Goal: Obtain resource: Download file/media

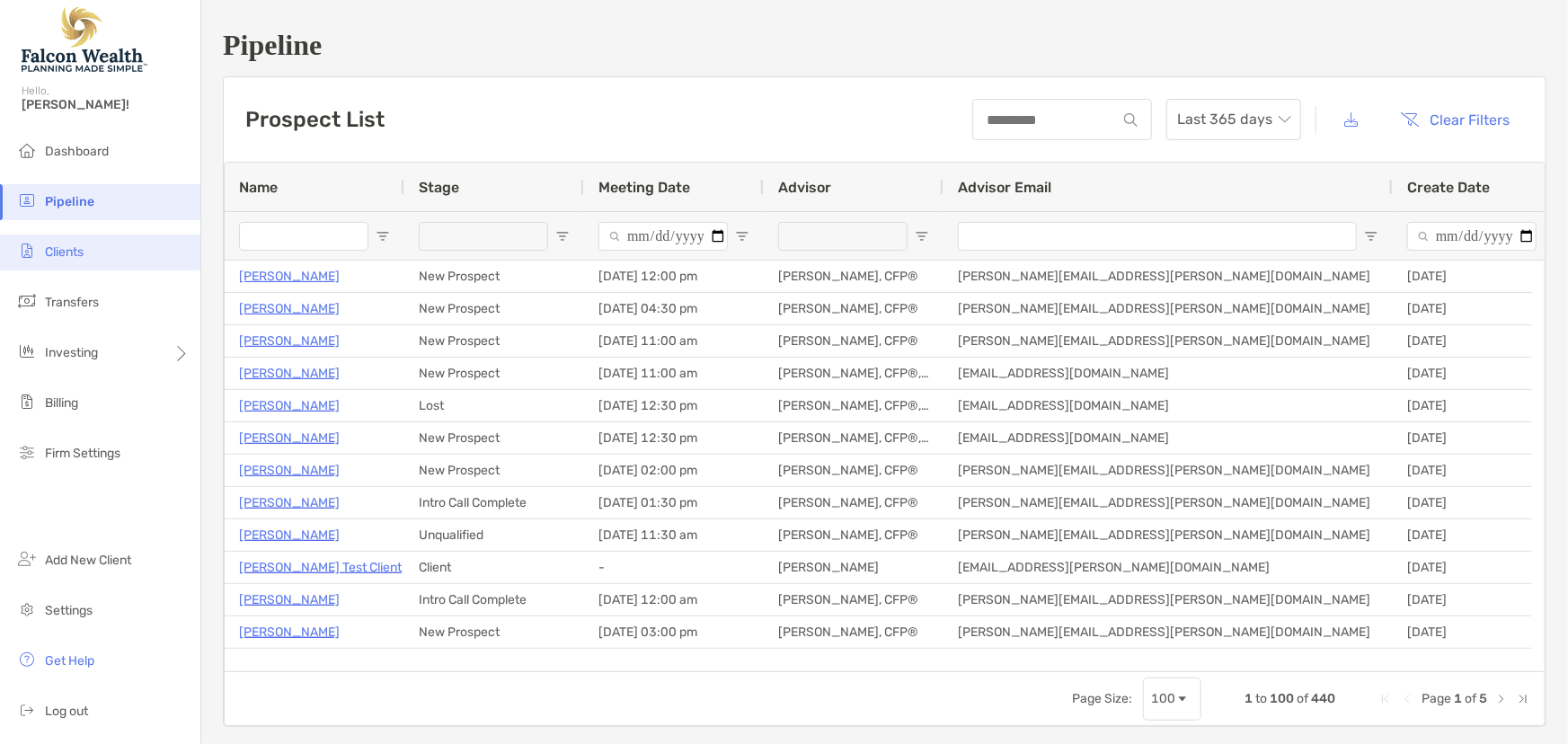
click at [74, 242] on li "Clients" at bounding box center [100, 252] width 201 height 36
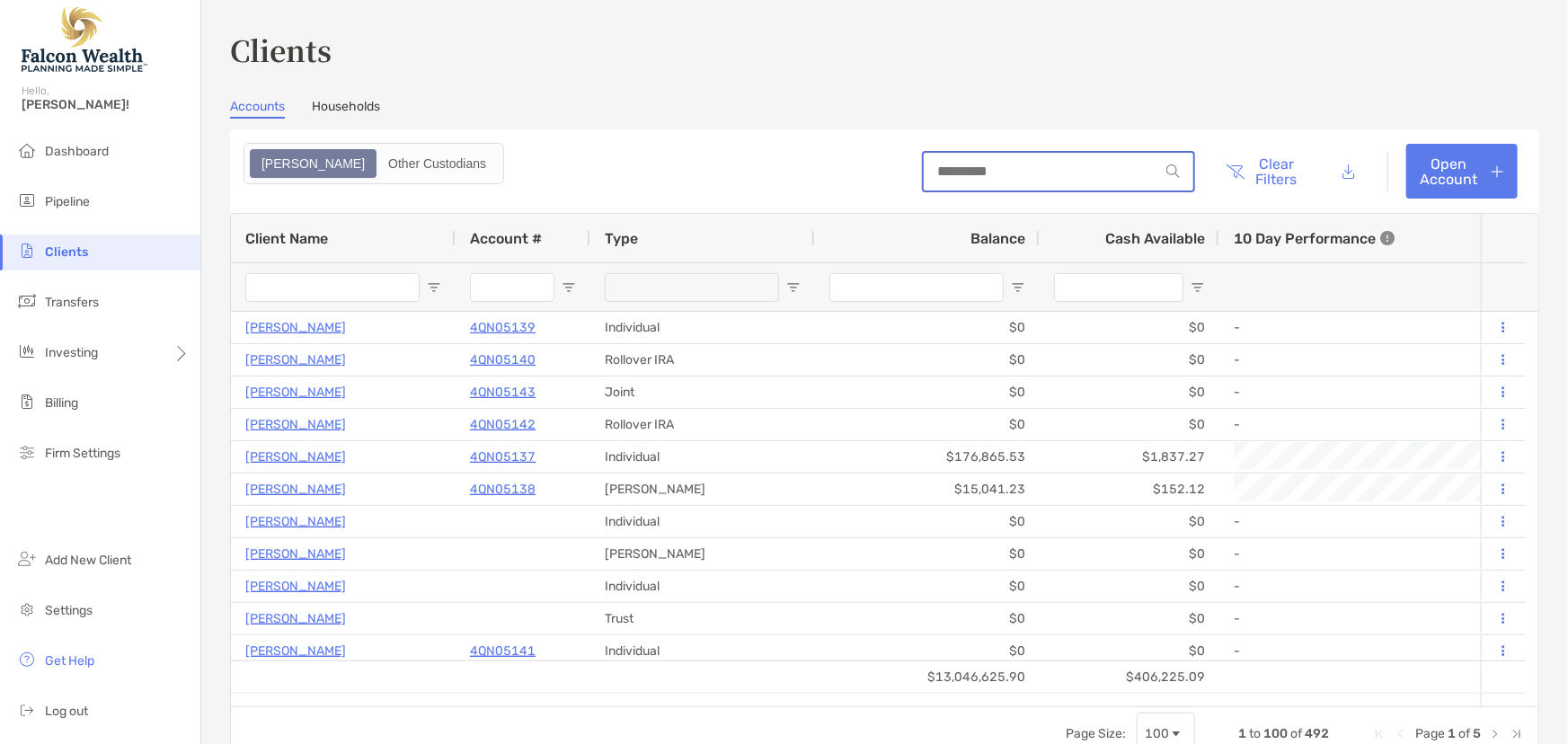
click at [956, 164] on input at bounding box center [1042, 172] width 235 height 16
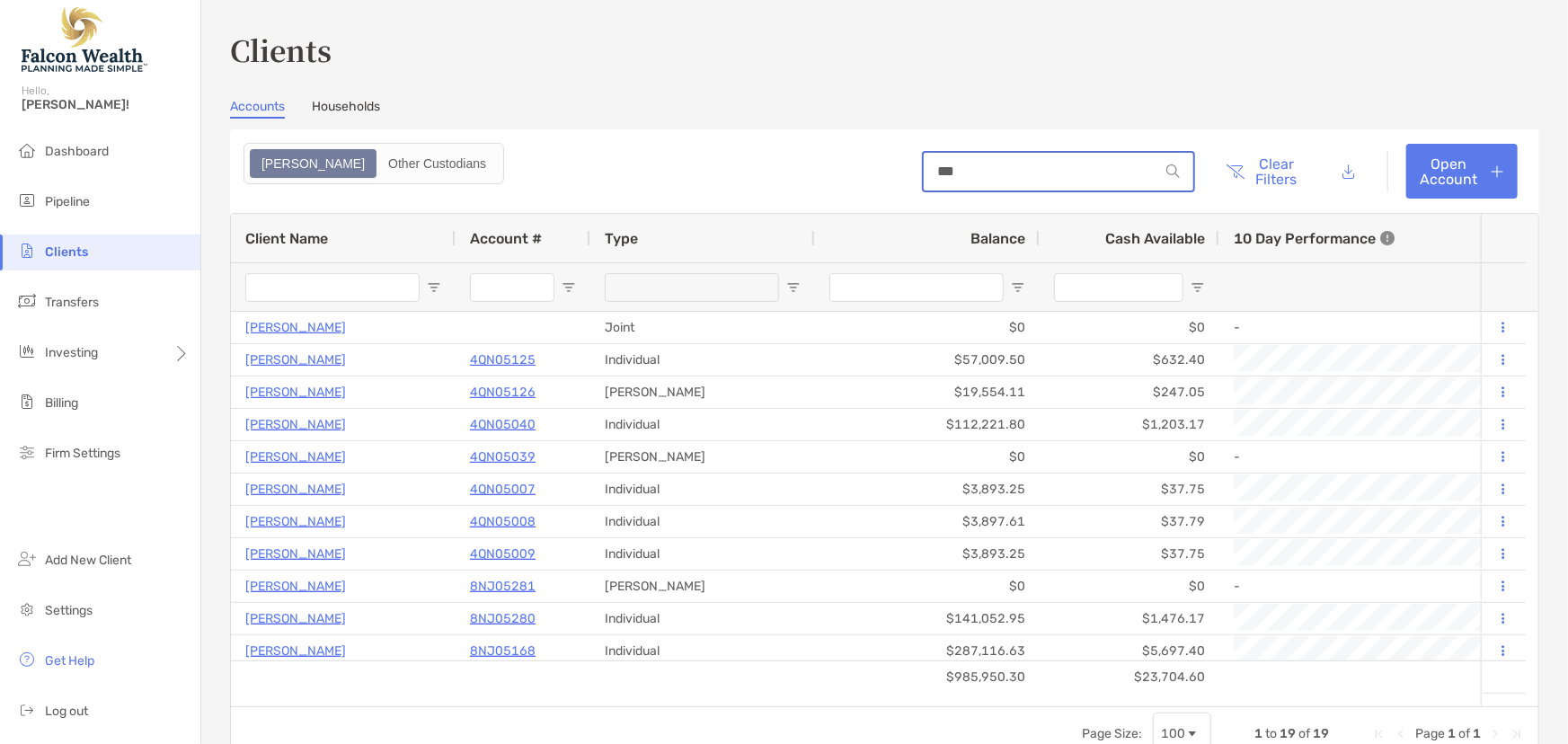
type input "*******"
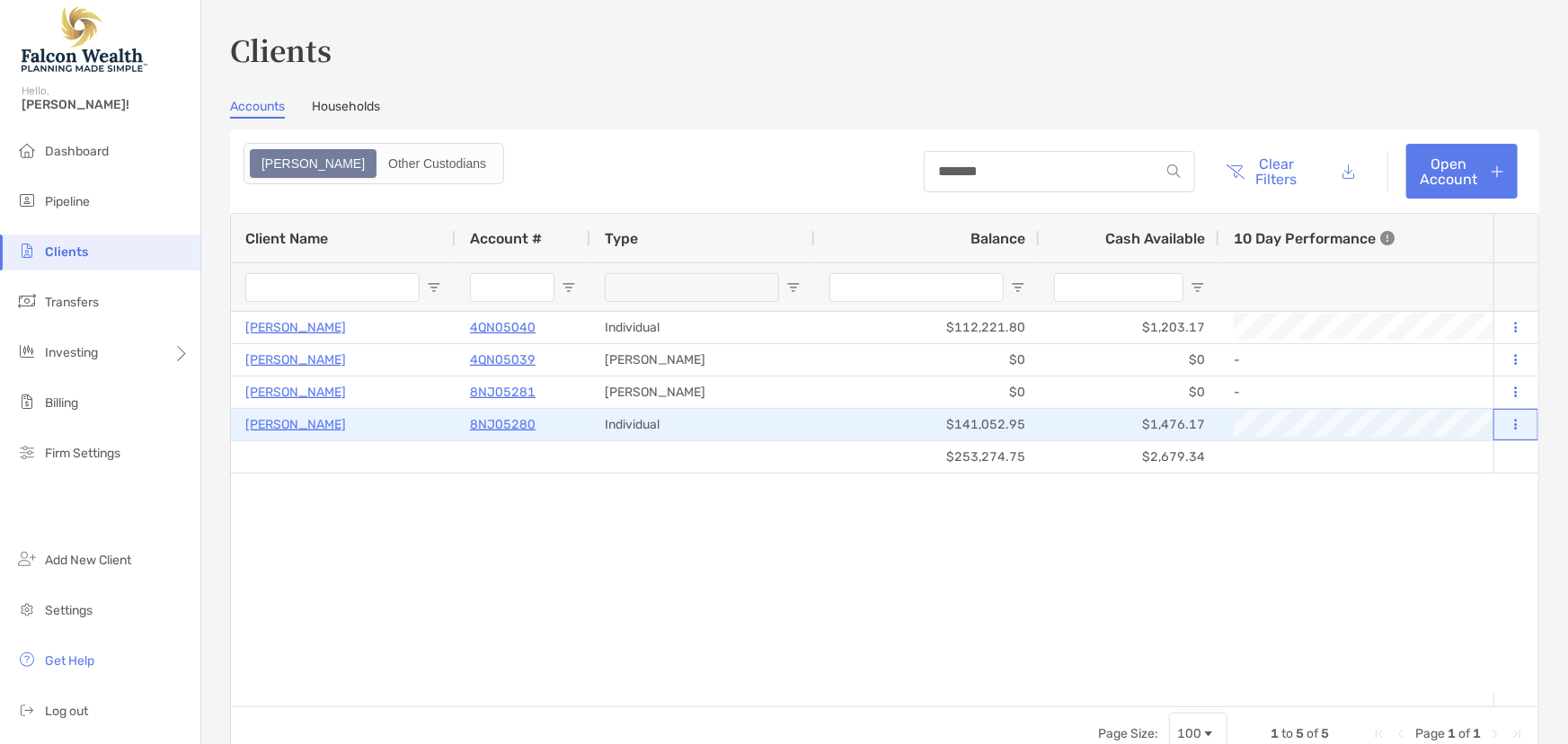
click at [1508, 425] on button at bounding box center [1516, 425] width 17 height 18
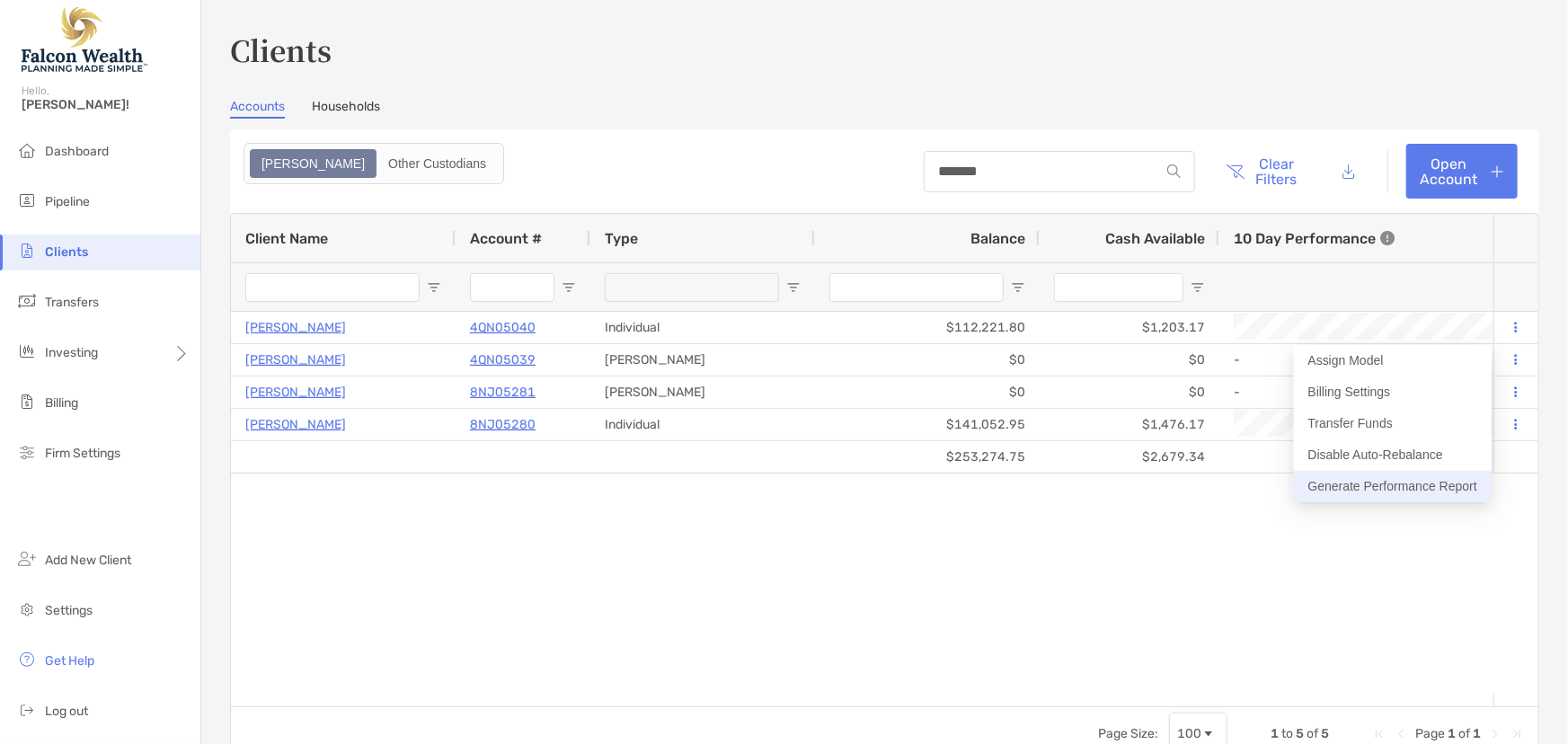
click at [1366, 491] on button "Generate Performance Report" at bounding box center [1394, 487] width 198 height 31
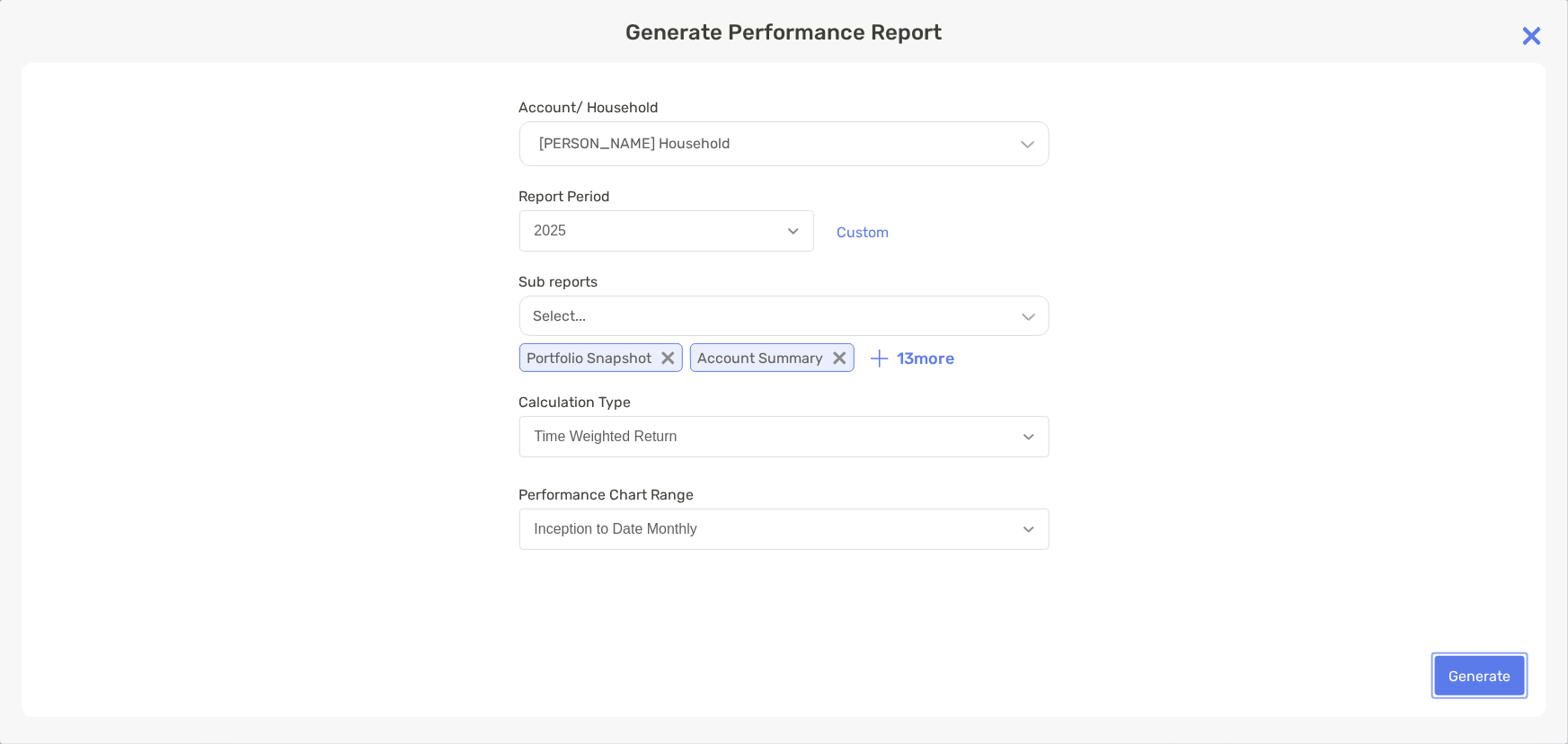
click at [1488, 667] on button "Generate" at bounding box center [1481, 675] width 90 height 39
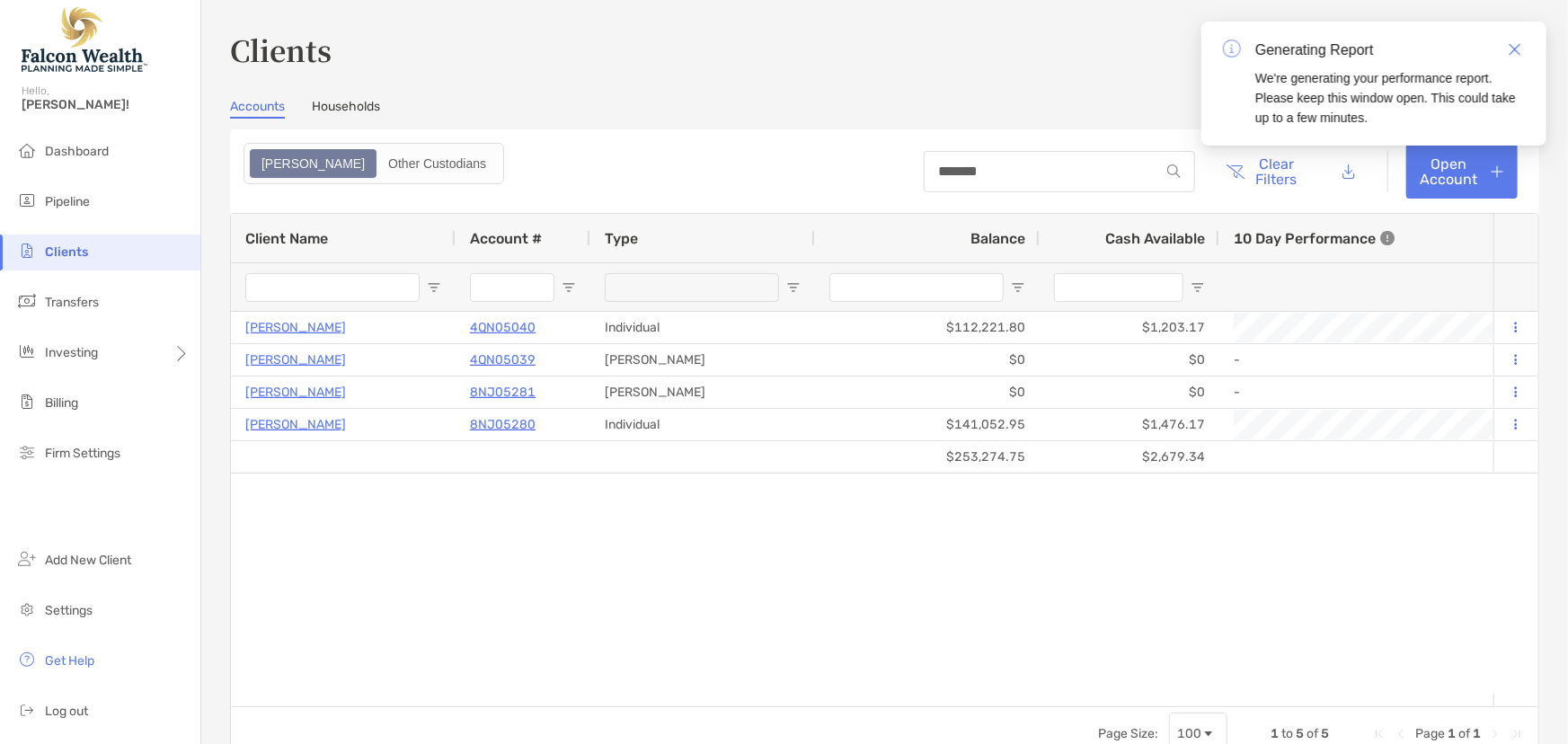
click at [938, 595] on div "[PERSON_NAME] 4QN05040 Individual $112,221.80 $1,203.17 -0.29% As of [DATE] +12…" at bounding box center [862, 503] width 1263 height 382
click at [866, 593] on div "[PERSON_NAME] 4QN05040 Individual $112,221.80 $1,203.17 -0.29% As of [DATE] +12…" at bounding box center [862, 503] width 1263 height 382
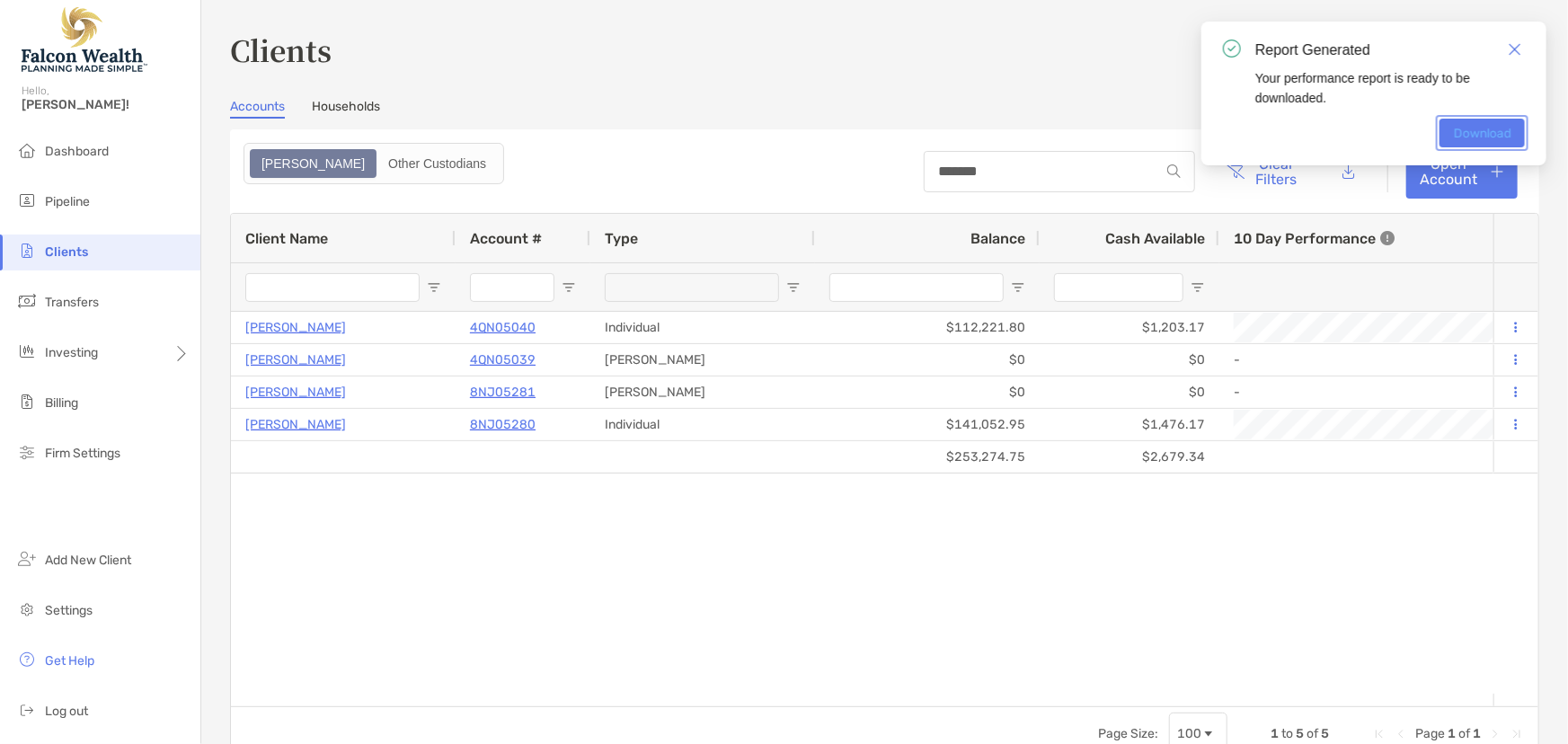
click at [1470, 135] on link "Download" at bounding box center [1482, 132] width 85 height 28
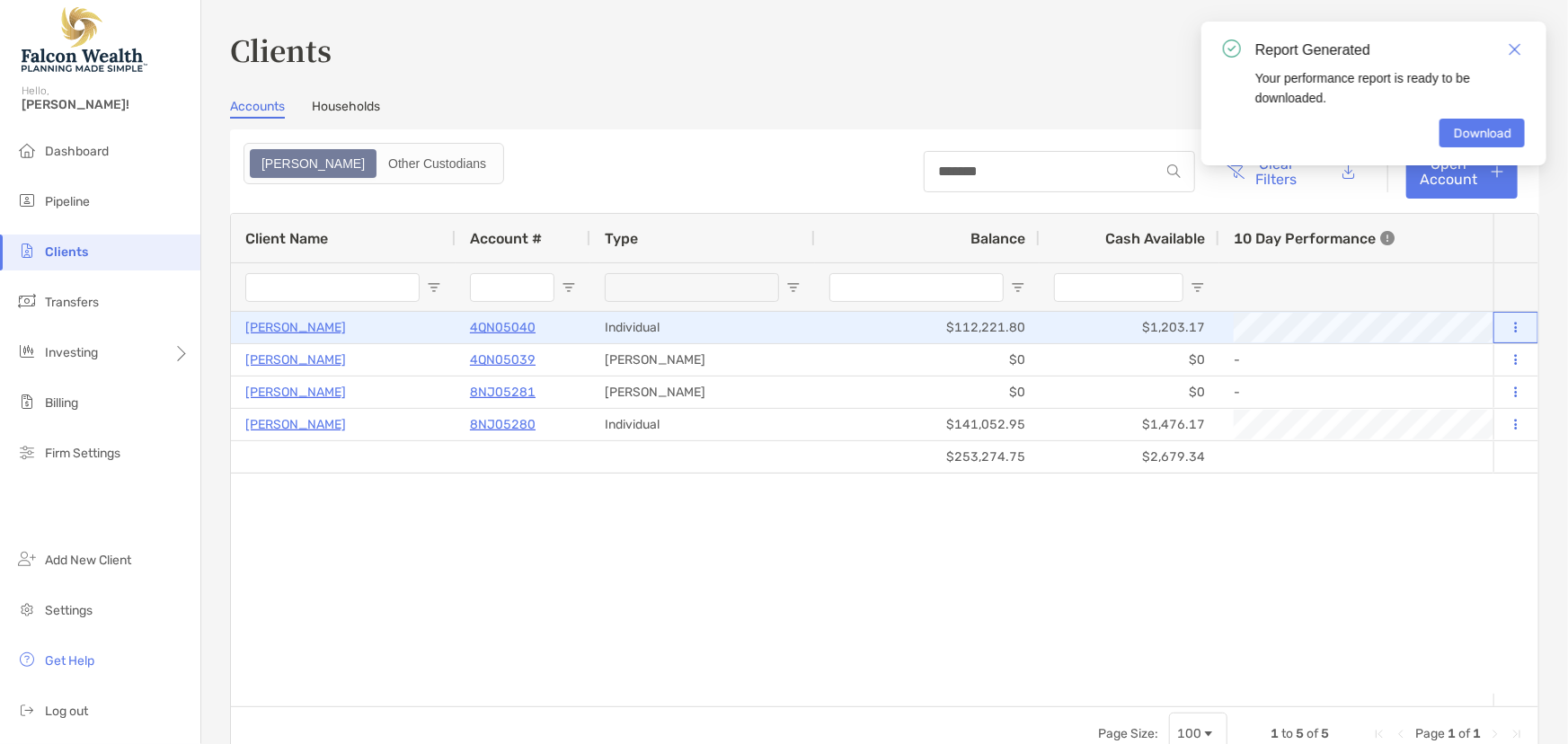
click at [1515, 322] on icon at bounding box center [1516, 327] width 3 height 12
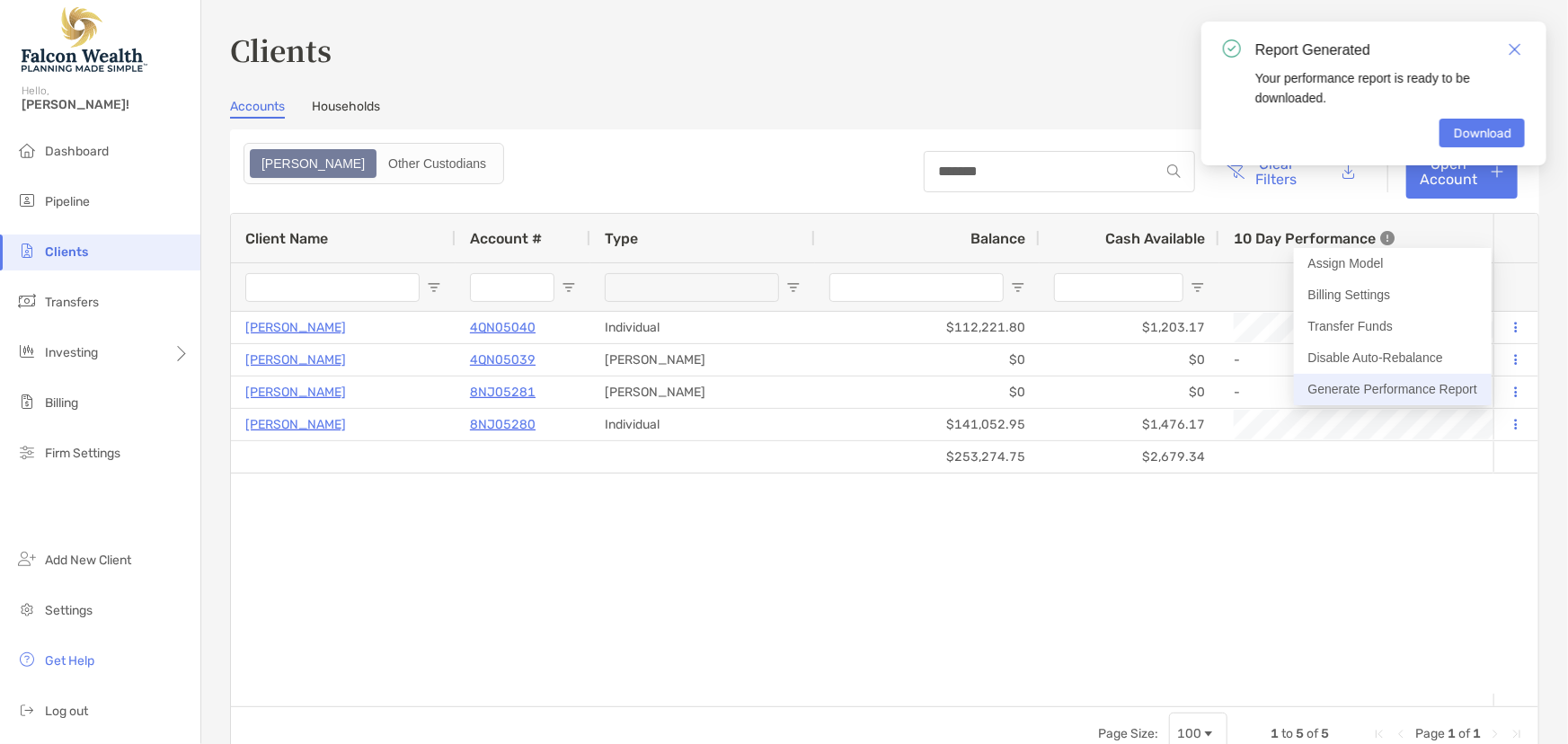
click at [1348, 392] on button "Generate Performance Report" at bounding box center [1394, 390] width 198 height 31
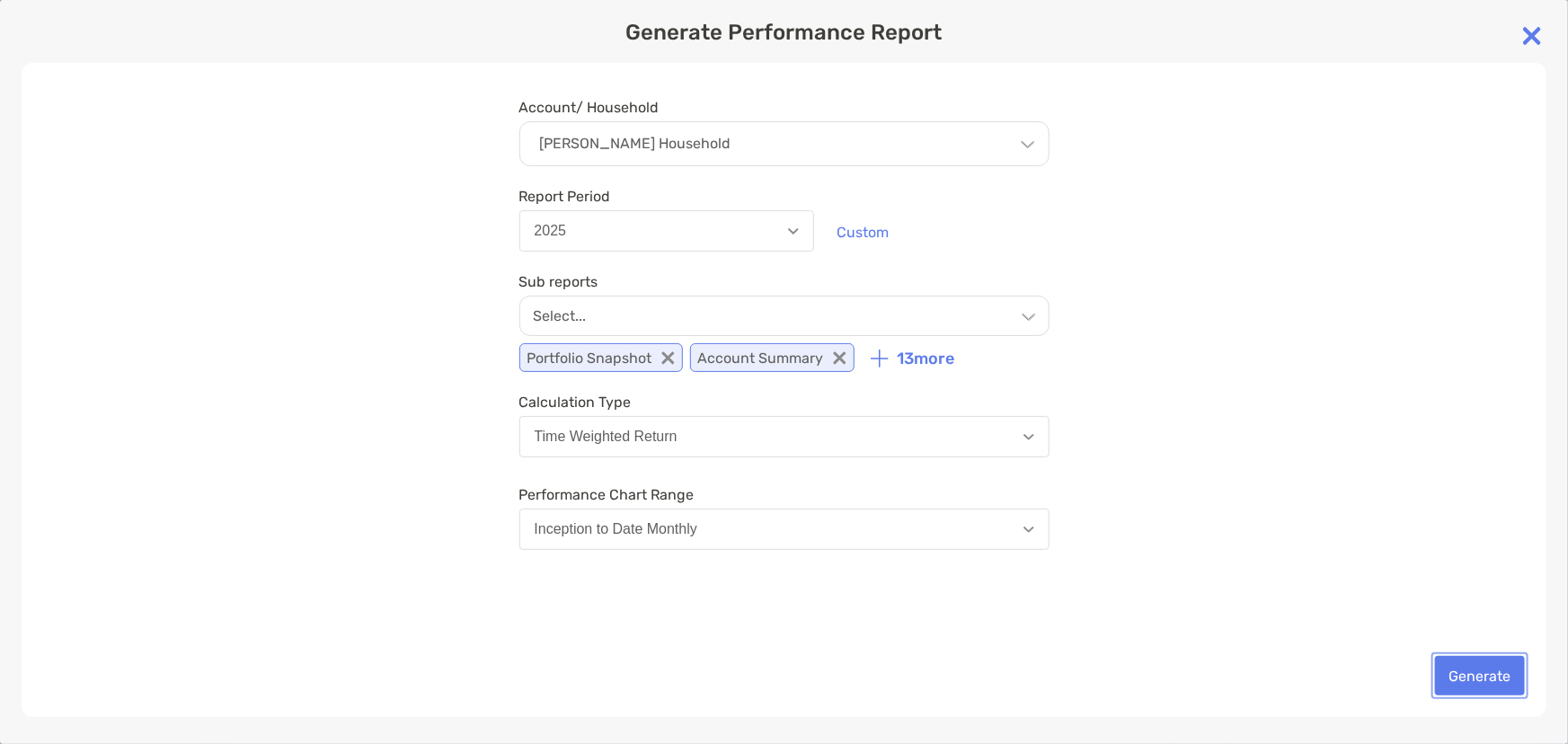
click at [1491, 675] on button "Generate" at bounding box center [1481, 675] width 90 height 39
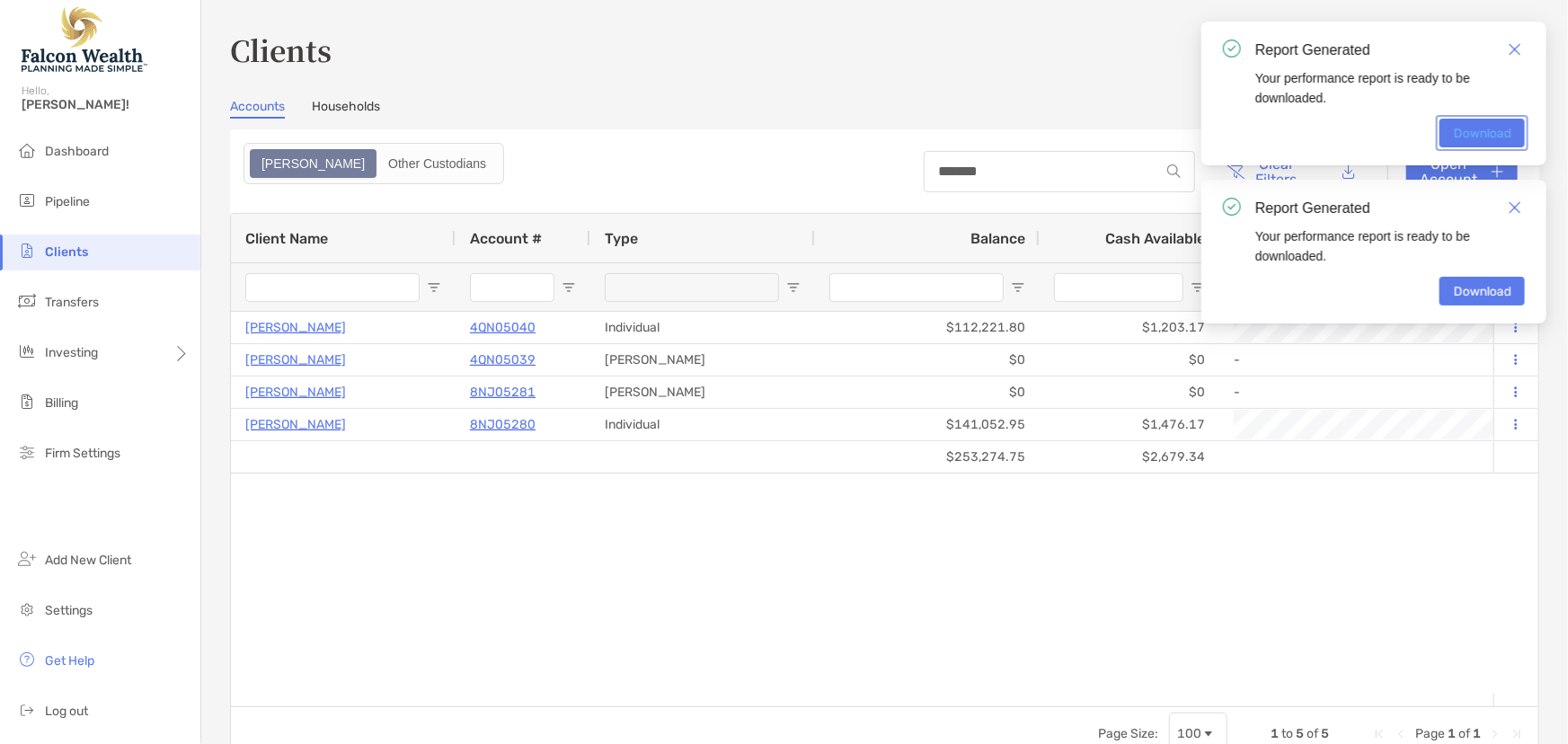
click at [1470, 132] on link "Download" at bounding box center [1482, 132] width 85 height 28
